Goal: Find specific page/section: Find specific page/section

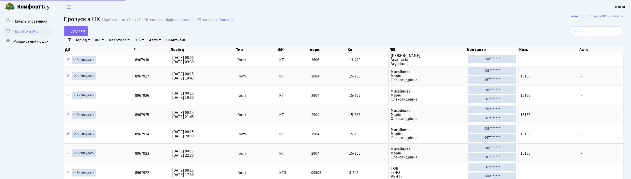
select select "25"
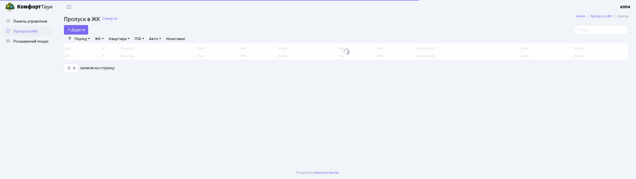
select select "25"
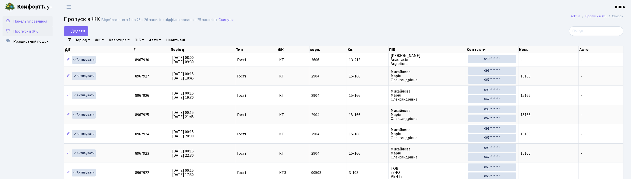
click at [23, 20] on span "Панель управління" at bounding box center [30, 22] width 34 height 6
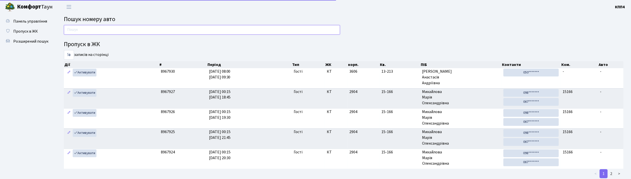
click at [107, 34] on input "text" at bounding box center [202, 30] width 276 height 10
